Goal: Navigation & Orientation: Go to known website

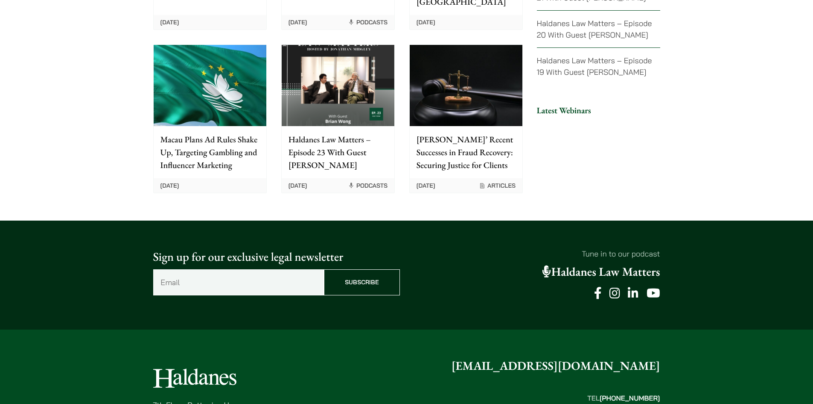
scroll to position [2157, 0]
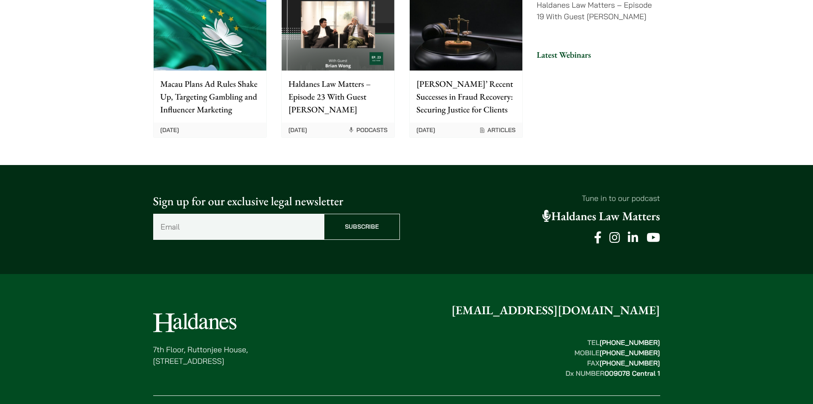
drag, startPoint x: 148, startPoint y: 265, endPoint x: 253, endPoint y: 267, distance: 105.1
click at [253, 301] on div "7th Floor, Ruttonjee House, 11 Duddell Street, Central, Hong Kong enquiries@hal…" at bounding box center [407, 371] width 538 height 141
drag, startPoint x: 226, startPoint y: 263, endPoint x: 376, endPoint y: 279, distance: 150.7
click at [376, 301] on div "7th Floor, Ruttonjee House, 11 Duddell Street, Central, Hong Kong enquiries@hal…" at bounding box center [406, 339] width 507 height 77
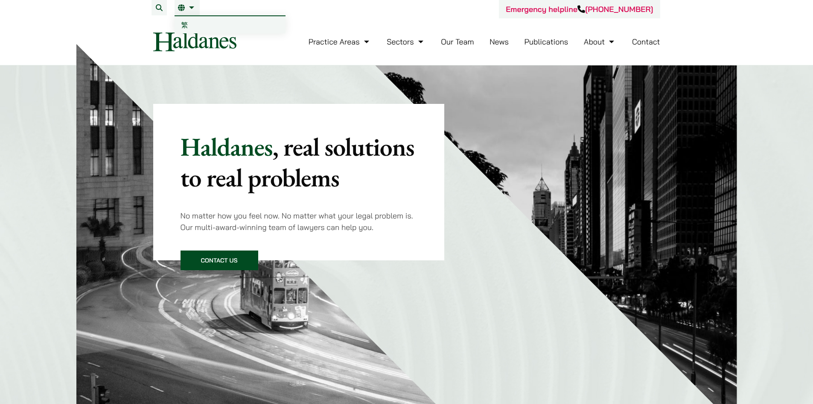
click at [184, 23] on span "繁" at bounding box center [184, 24] width 7 height 9
